Goal: Navigation & Orientation: Find specific page/section

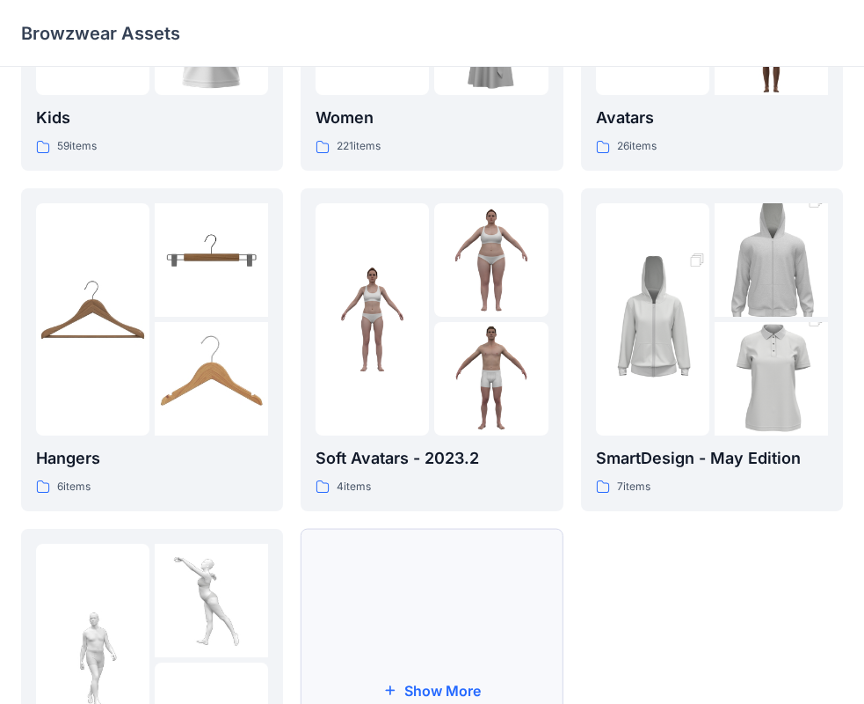
scroll to position [437, 0]
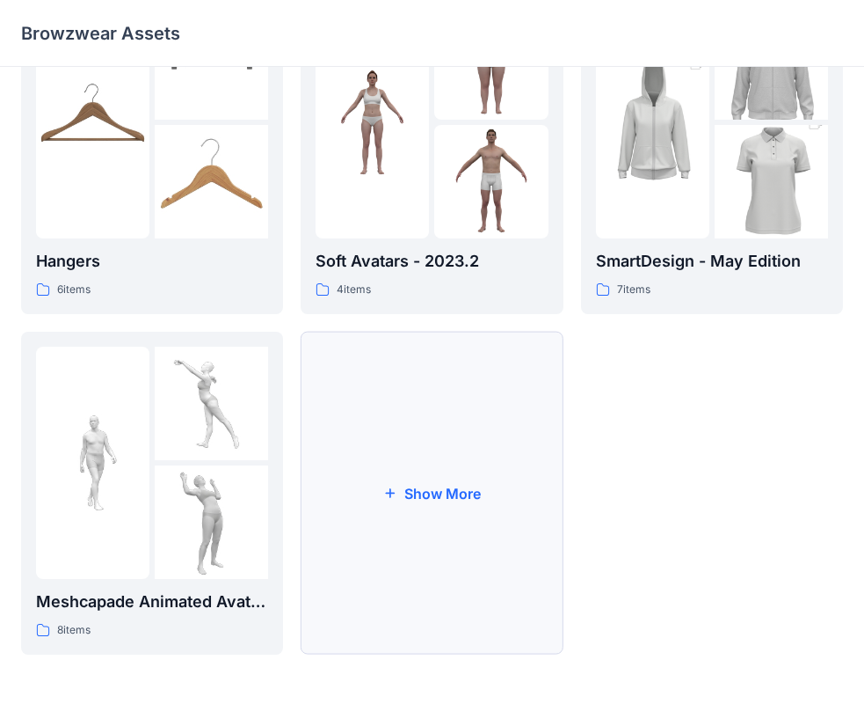
click at [434, 479] on button "Show More" at bounding box center [432, 493] width 262 height 323
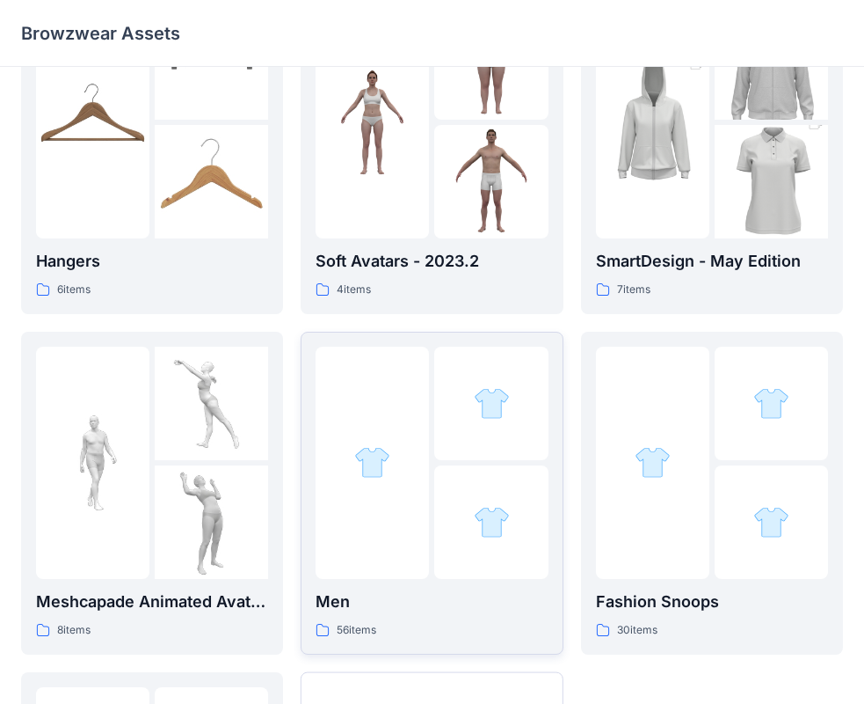
scroll to position [776, 0]
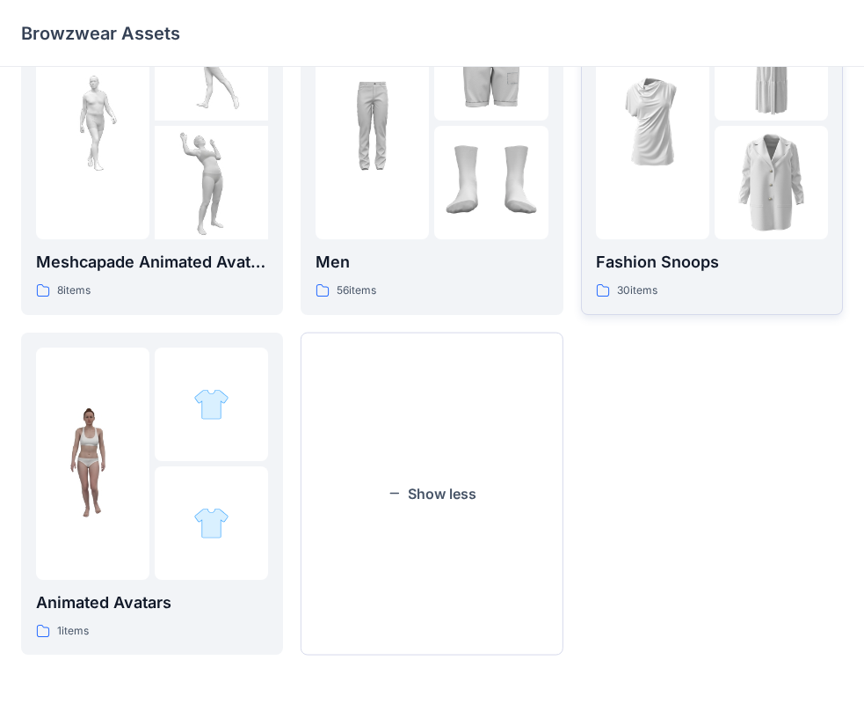
click at [701, 188] on div at bounding box center [652, 123] width 113 height 232
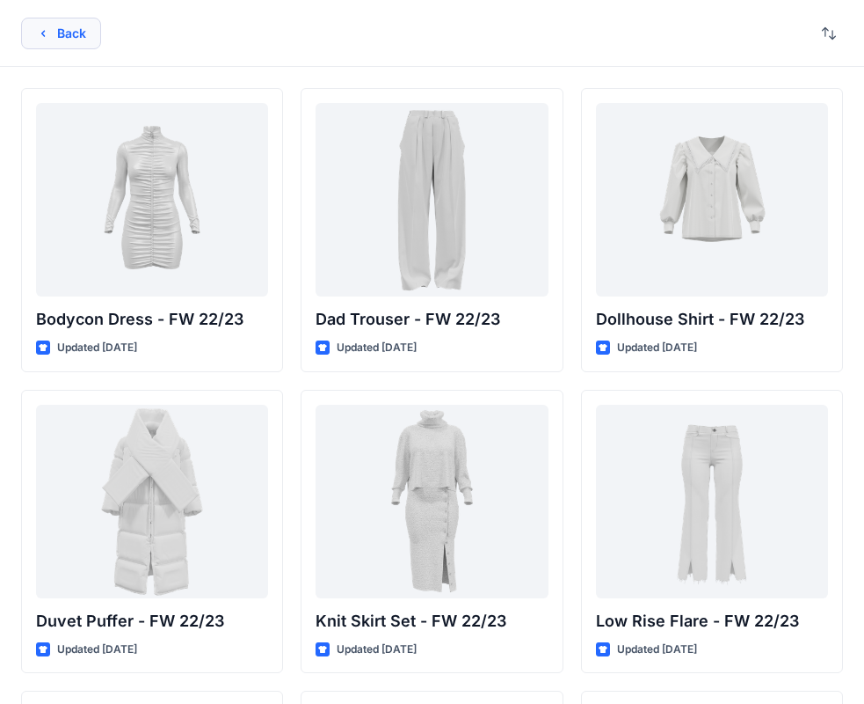
click at [77, 37] on button "Back" at bounding box center [61, 34] width 80 height 32
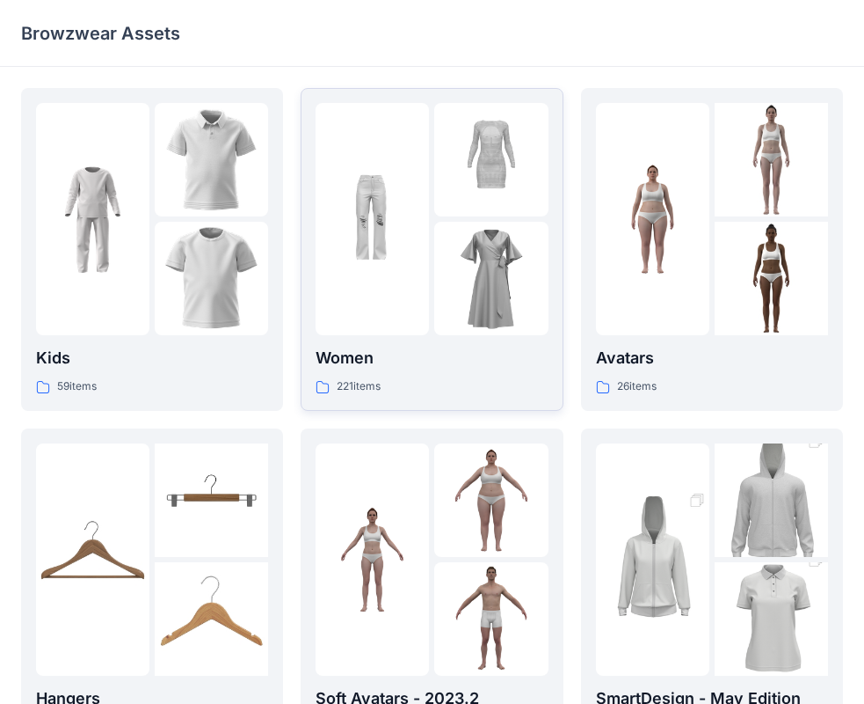
click at [463, 299] on img at bounding box center [490, 278] width 113 height 113
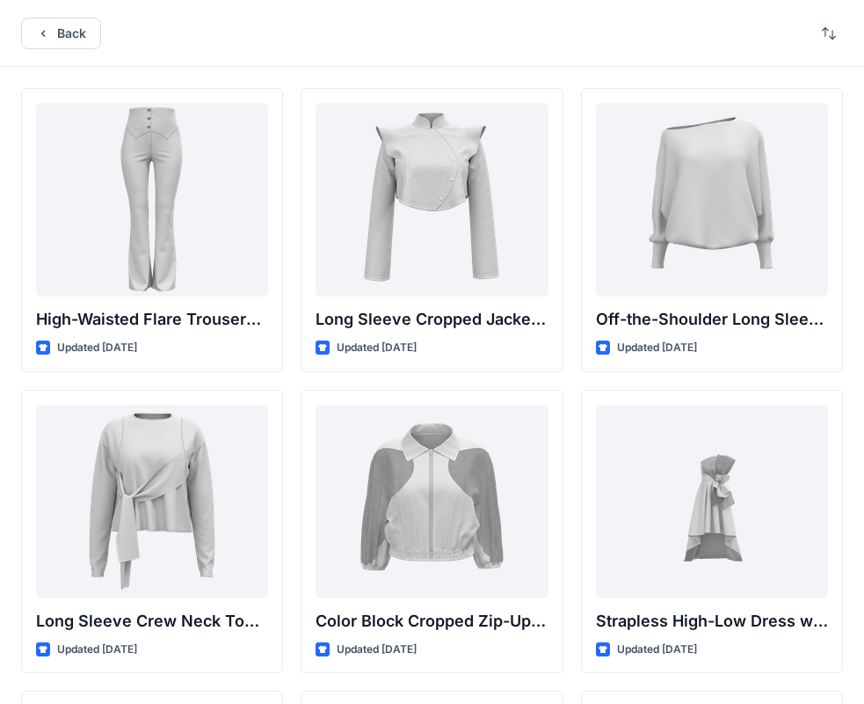
click at [72, 49] on div "Back" at bounding box center [432, 33] width 864 height 67
click at [69, 40] on button "Back" at bounding box center [61, 34] width 80 height 32
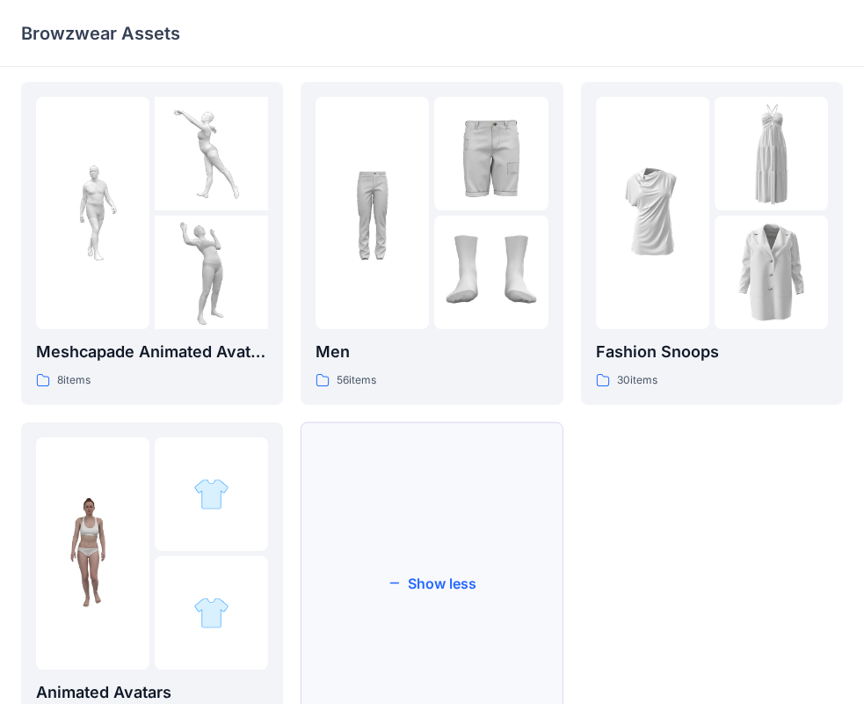
scroll to position [776, 0]
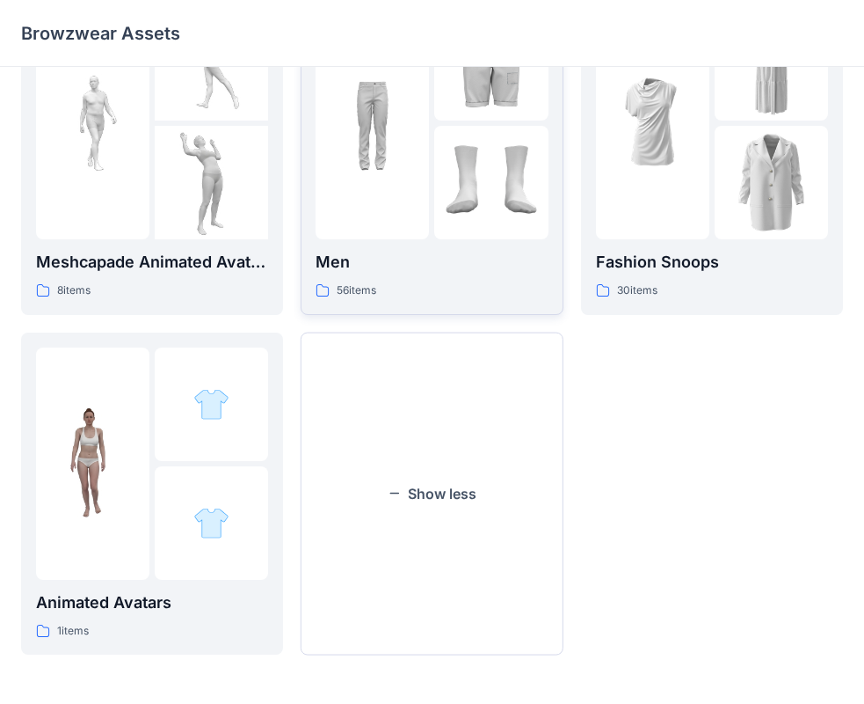
click at [464, 211] on img at bounding box center [490, 182] width 113 height 113
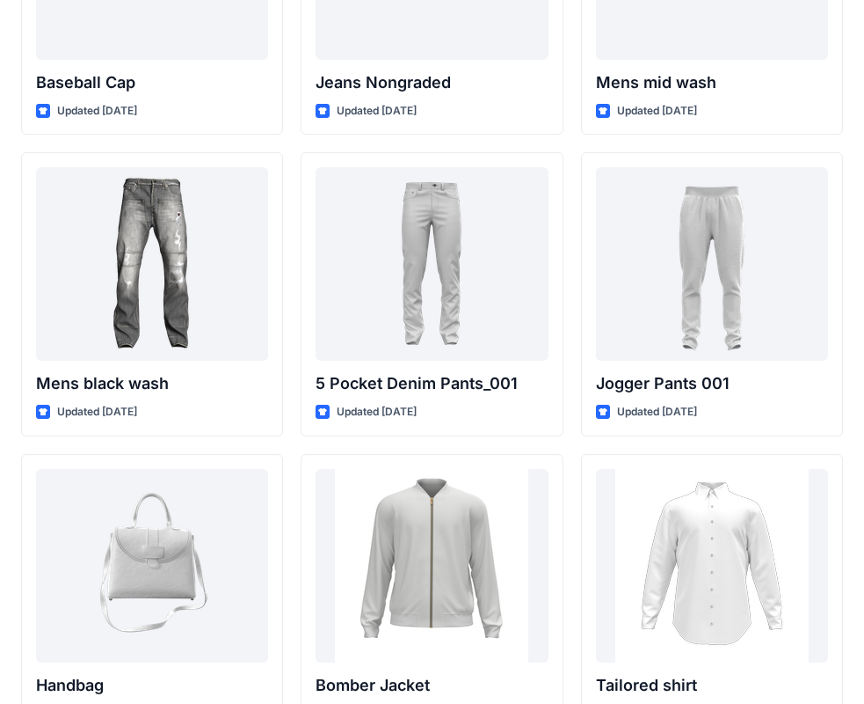
scroll to position [978, 0]
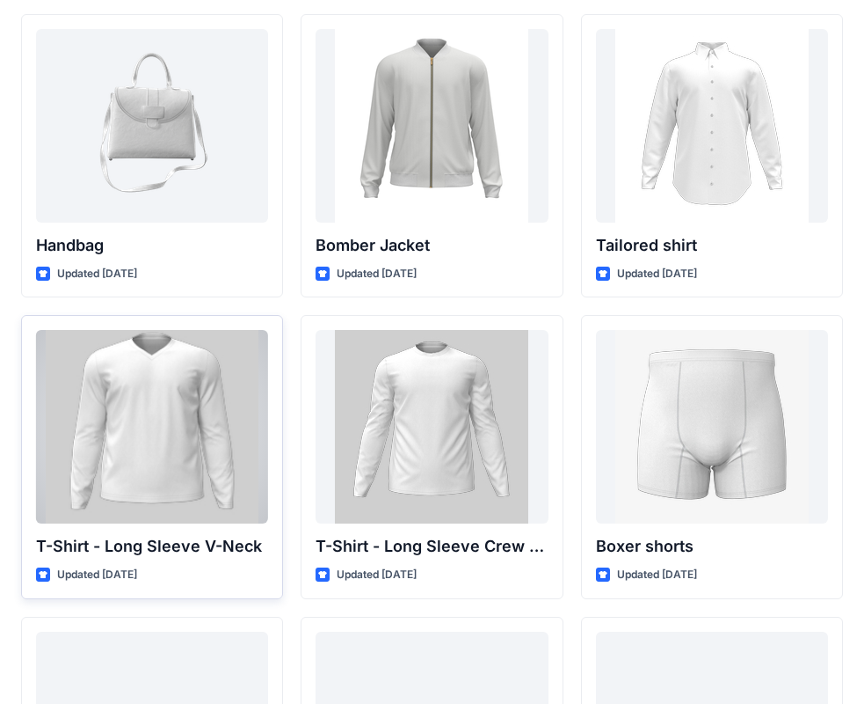
click at [104, 448] on div at bounding box center [152, 426] width 232 height 193
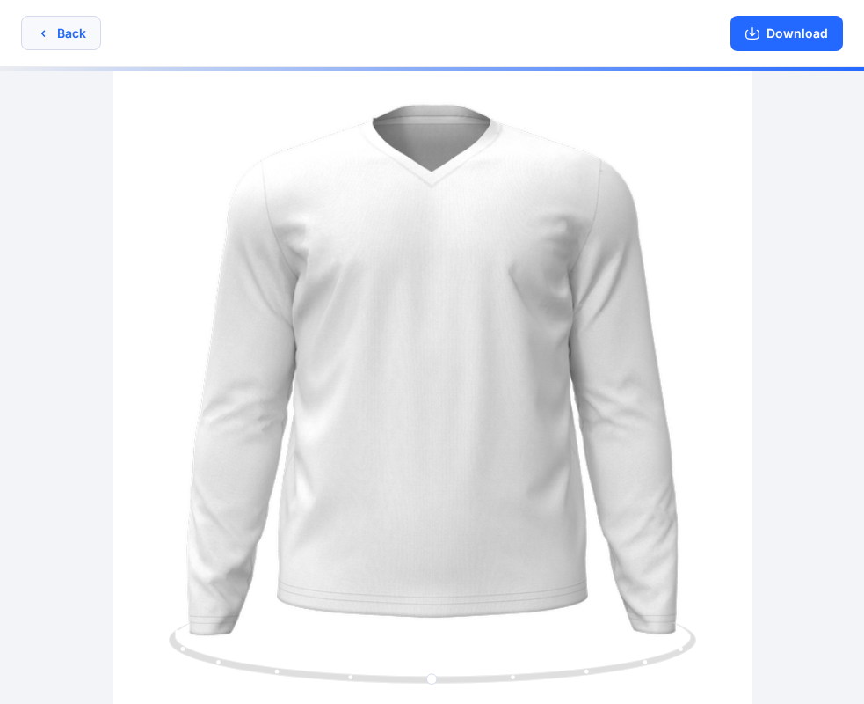
click at [49, 29] on icon "button" at bounding box center [43, 33] width 14 height 14
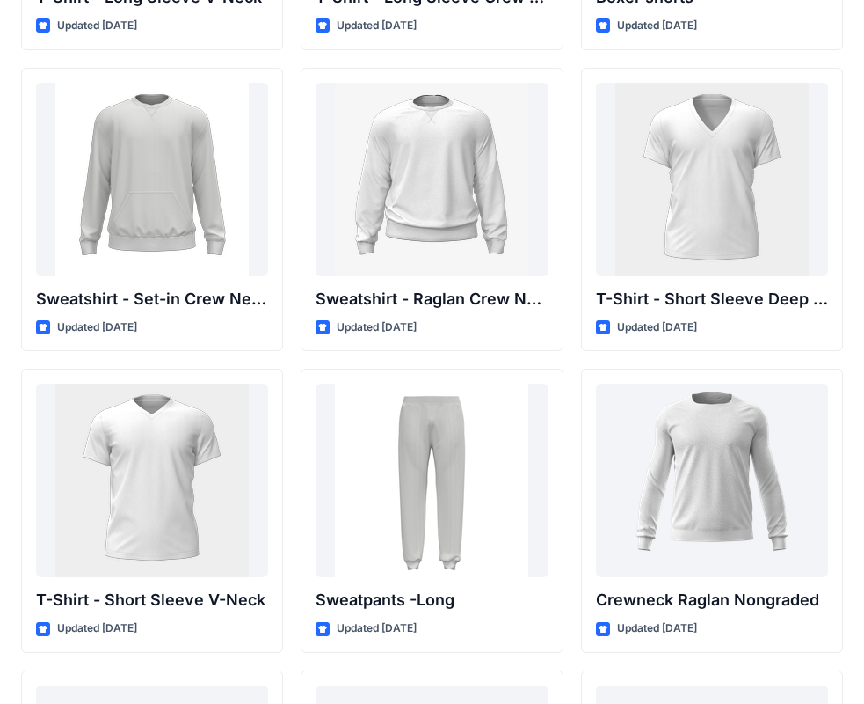
scroll to position [1495, 0]
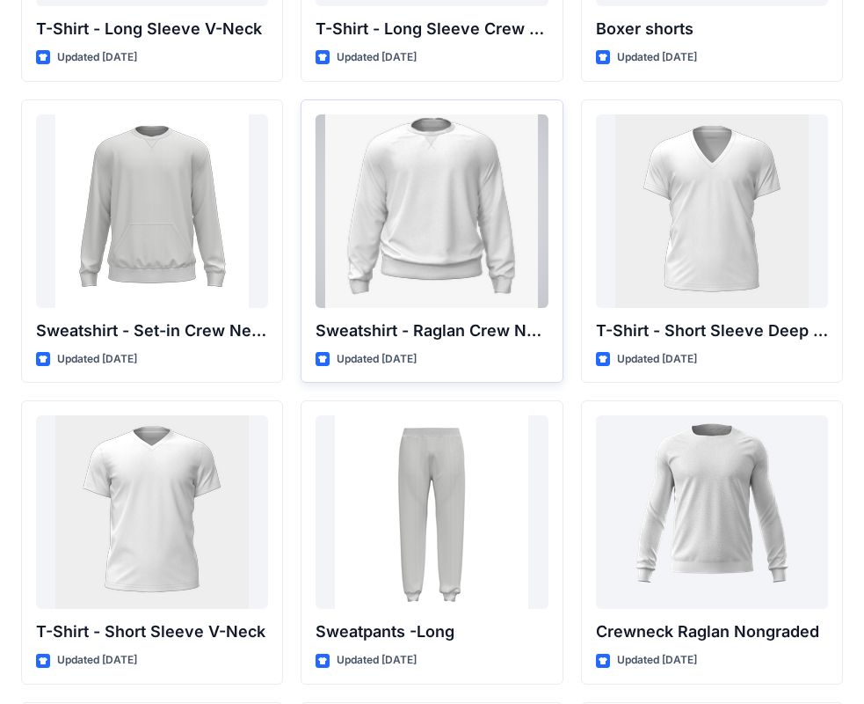
click at [423, 263] on div at bounding box center [432, 210] width 232 height 193
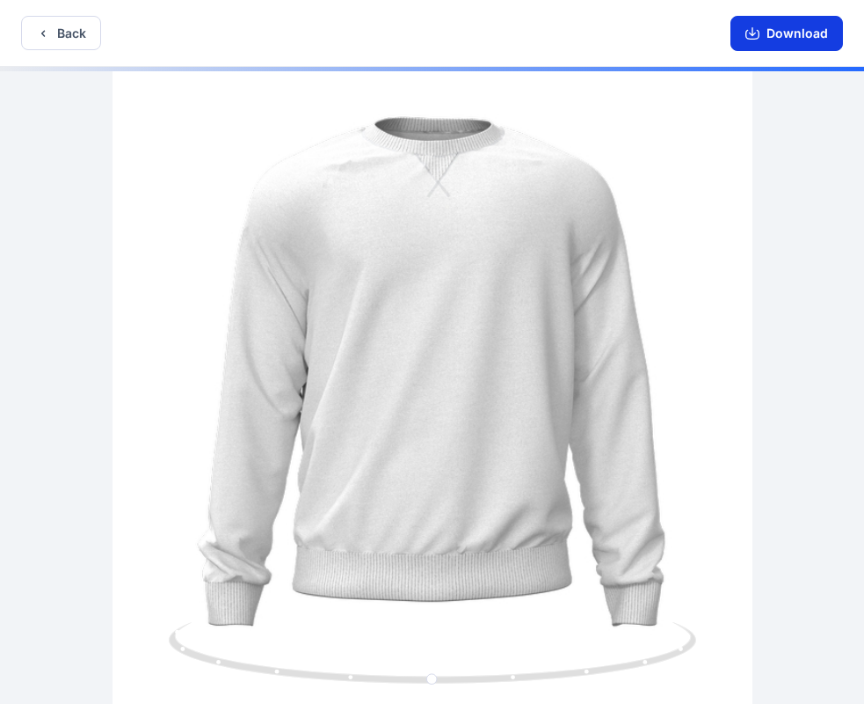
click at [755, 36] on icon "button" at bounding box center [752, 31] width 7 height 9
